Goal: Task Accomplishment & Management: Manage account settings

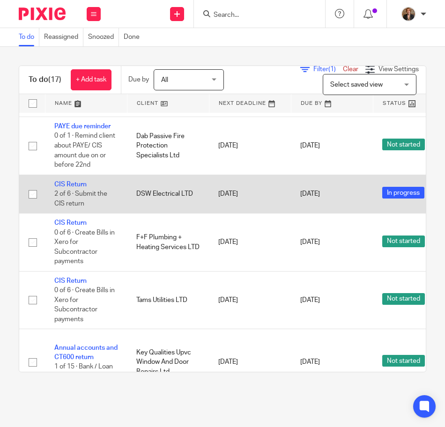
scroll to position [468, 0]
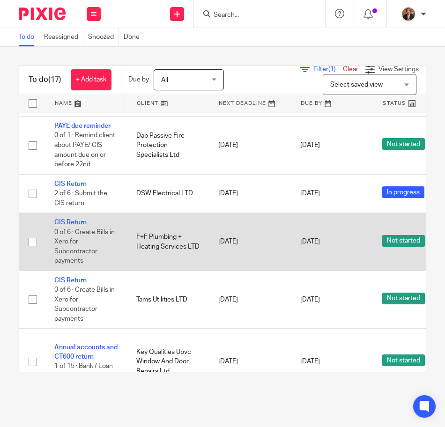
click at [76, 222] on link "CIS Return" at bounding box center [70, 222] width 32 height 7
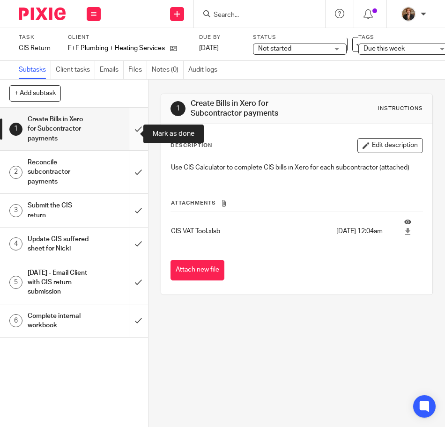
click at [123, 136] on input "submit" at bounding box center [74, 129] width 148 height 43
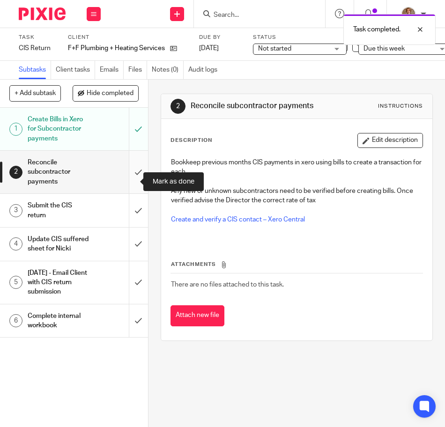
click at [125, 182] on input "submit" at bounding box center [74, 172] width 148 height 43
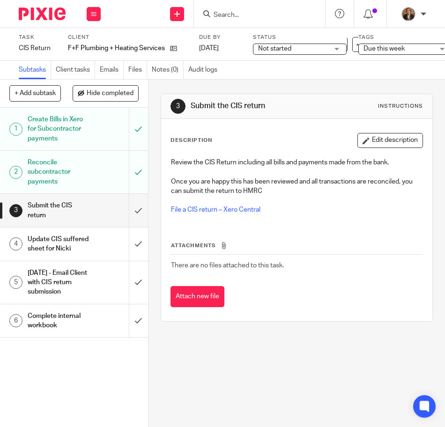
click at [309, 50] on span "Not started" at bounding box center [293, 49] width 70 height 10
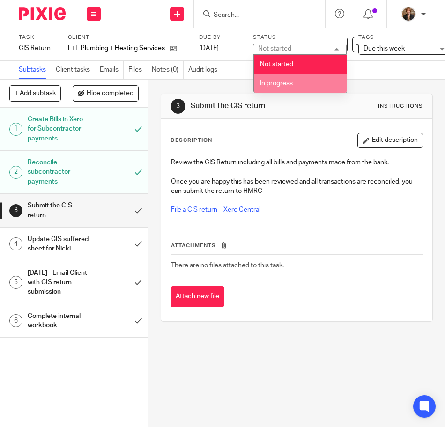
click at [308, 84] on li "In progress" at bounding box center [300, 83] width 93 height 19
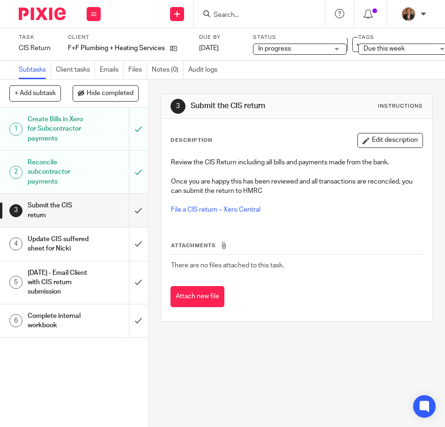
click at [34, 17] on img at bounding box center [42, 13] width 47 height 13
